Goal: Entertainment & Leisure: Consume media (video, audio)

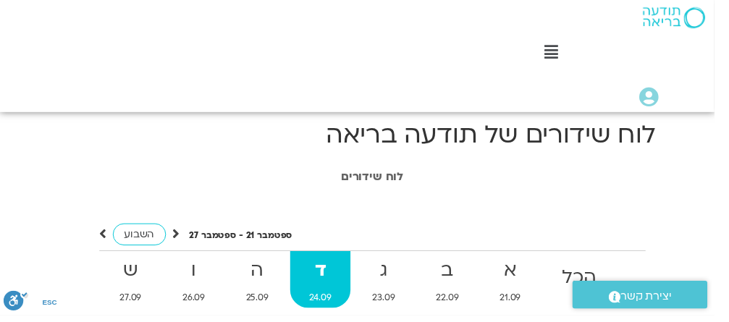
click at [565, 54] on icon at bounding box center [562, 54] width 14 height 16
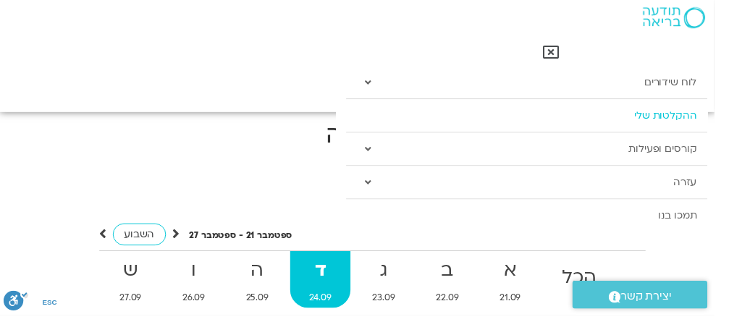
click at [677, 116] on link "ההקלטות שלי" at bounding box center [537, 117] width 368 height 33
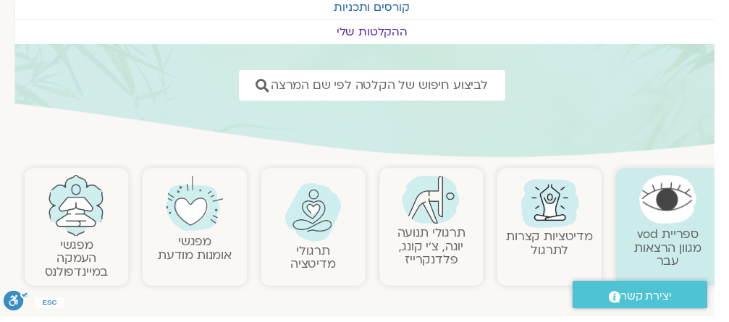
scroll to position [149, -14]
click at [441, 232] on link "תרגולי תנועה יוגה, צ׳י קונג, פלדנקרייז" at bounding box center [439, 251] width 69 height 44
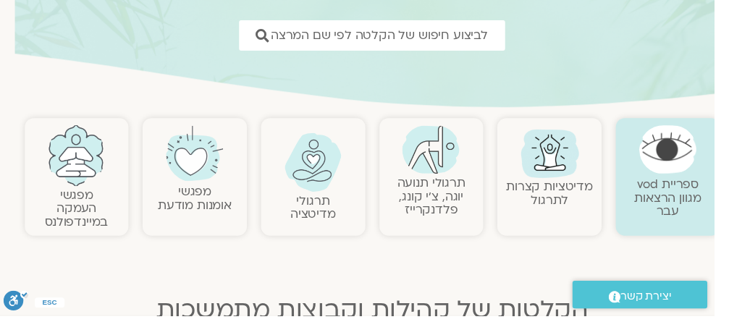
scroll to position [211, -14]
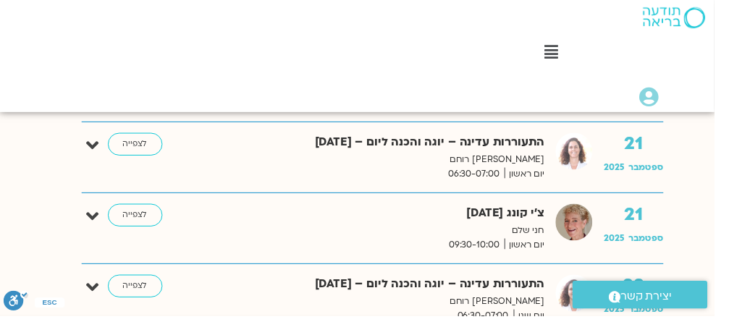
scroll to position [1975, -14]
click at [140, 140] on link "לצפייה" at bounding box center [138, 146] width 56 height 23
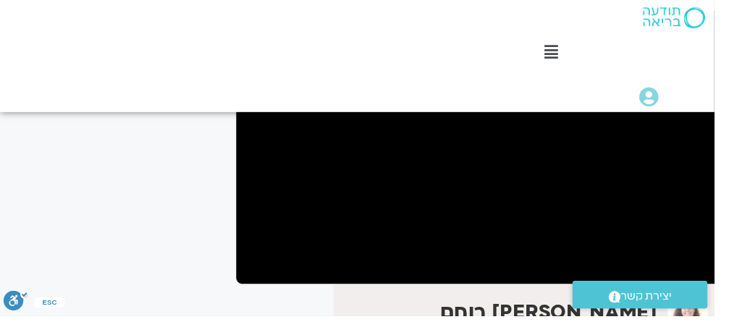
scroll to position [211, -14]
